Goal: Check status: Check status

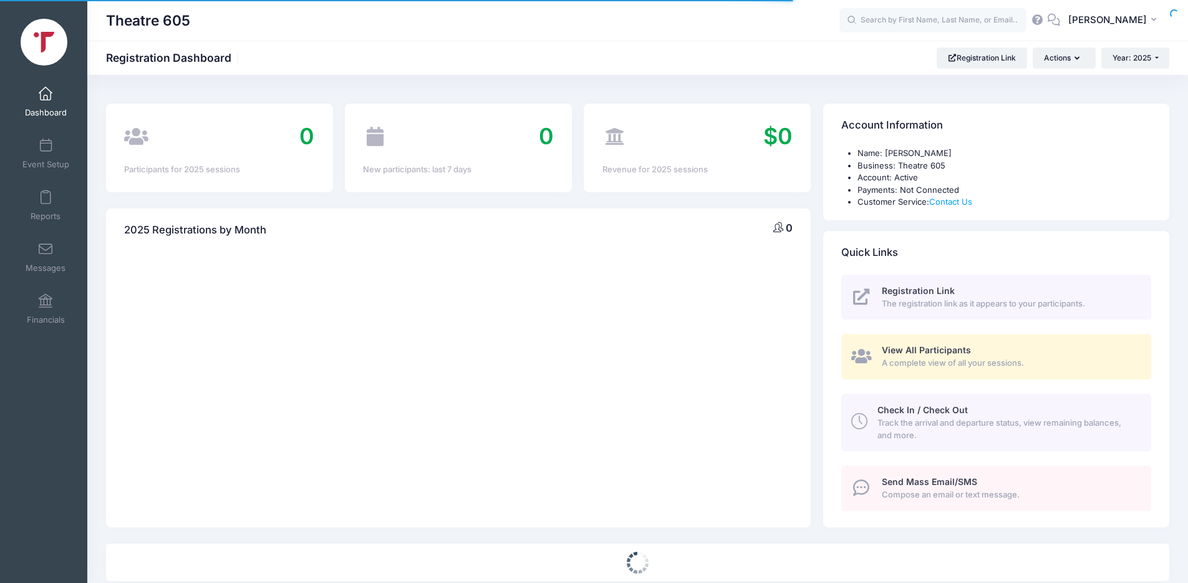
select select
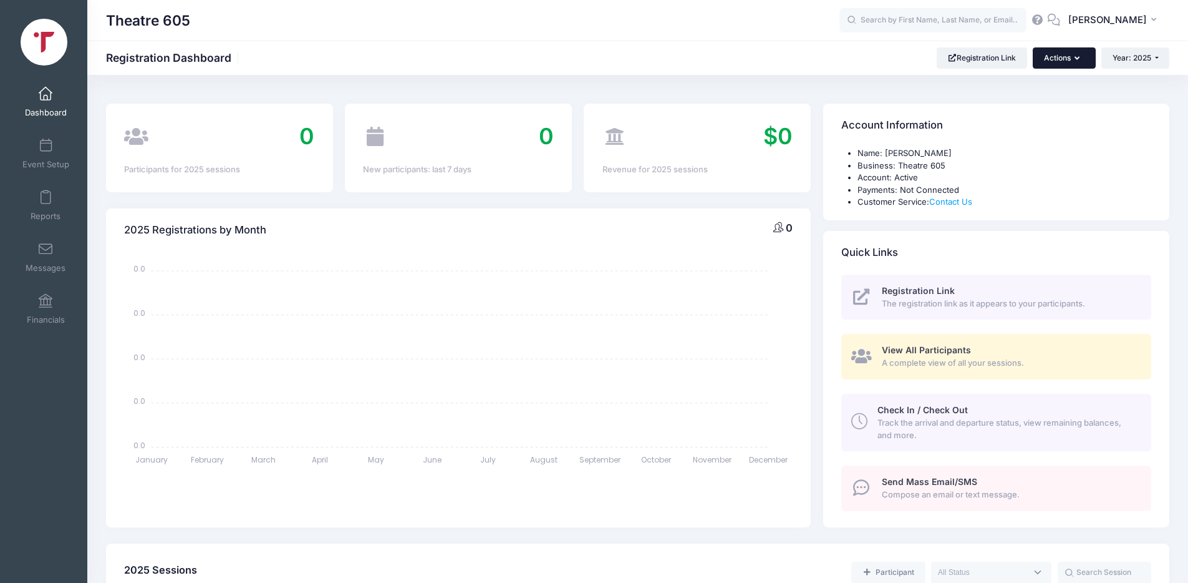
click at [1065, 58] on button "Actions" at bounding box center [1064, 57] width 62 height 21
click at [803, 56] on div "Theatre 605 Registration Dashboard Registration Link Actions Year: 2025 Year: 2…" at bounding box center [637, 57] width 1101 height 21
